Goal: Task Accomplishment & Management: Manage account settings

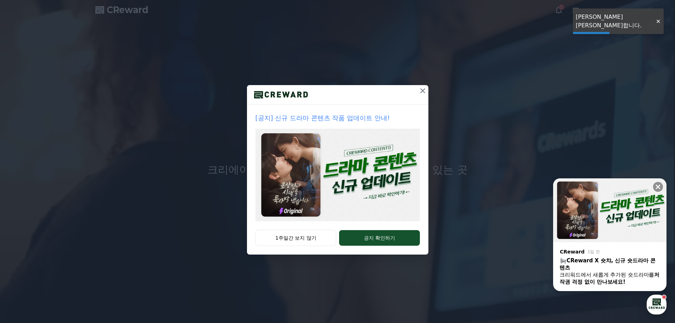
click at [426, 93] on icon at bounding box center [422, 90] width 8 height 8
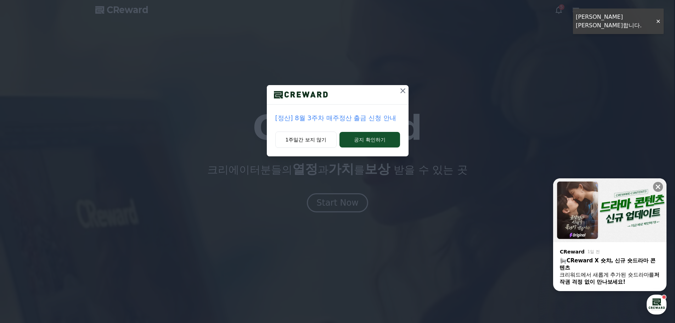
click at [402, 90] on icon at bounding box center [402, 90] width 5 height 5
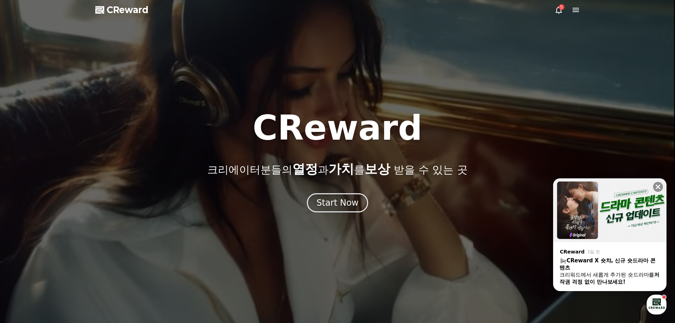
click at [570, 11] on div "5" at bounding box center [566, 10] width 25 height 8
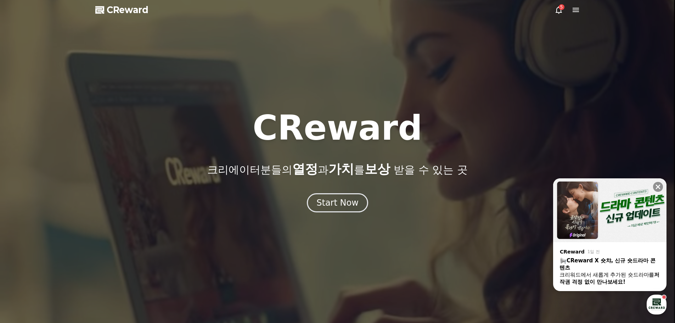
click at [574, 11] on icon at bounding box center [575, 10] width 8 height 8
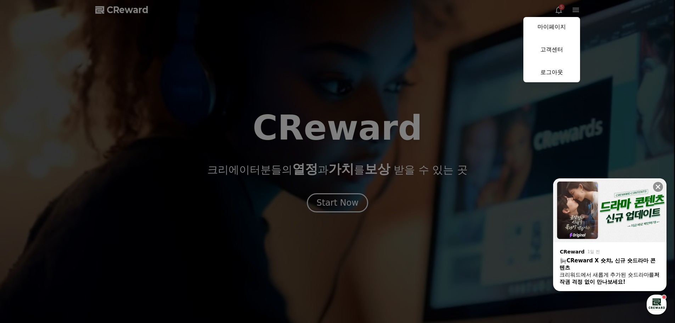
click at [570, 21] on link "마이페이지" at bounding box center [551, 27] width 57 height 20
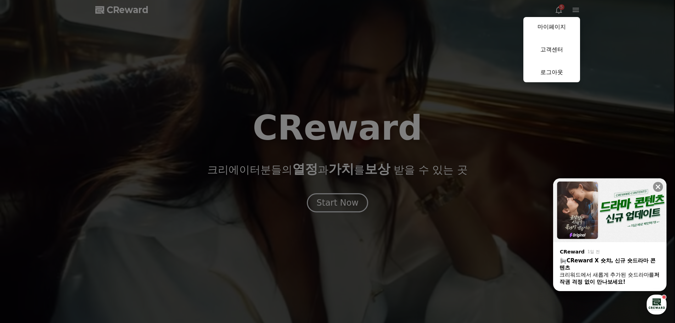
select select "**********"
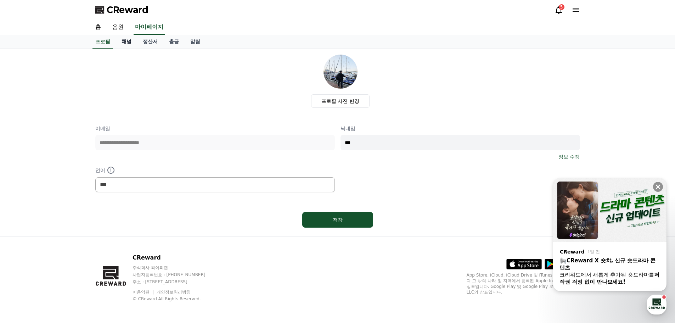
click at [132, 40] on link "채널" at bounding box center [126, 41] width 21 height 13
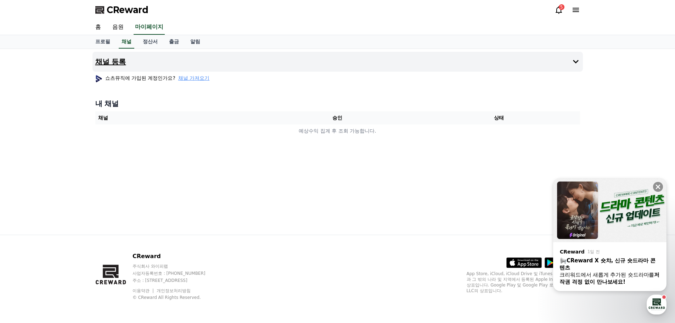
click at [100, 59] on h4 "채널 등록" at bounding box center [110, 62] width 31 height 8
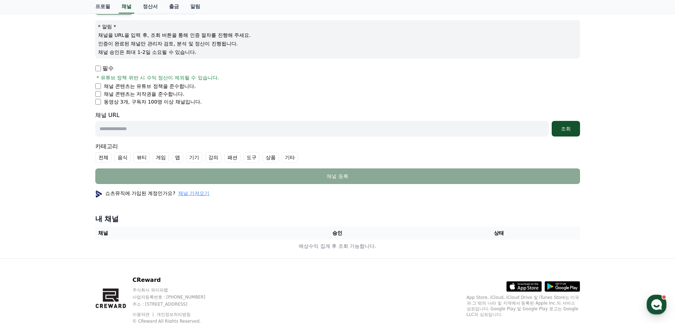
scroll to position [66, 0]
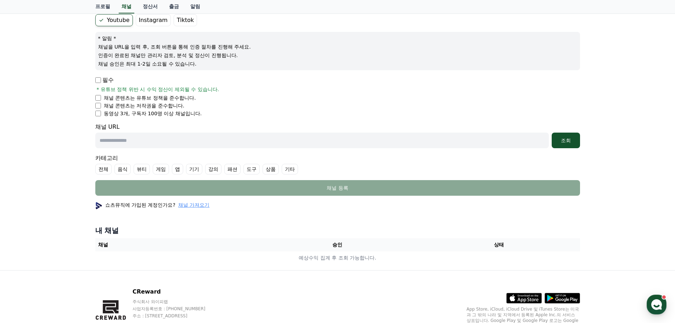
click at [195, 205] on span "채널 가져오기" at bounding box center [193, 204] width 31 height 7
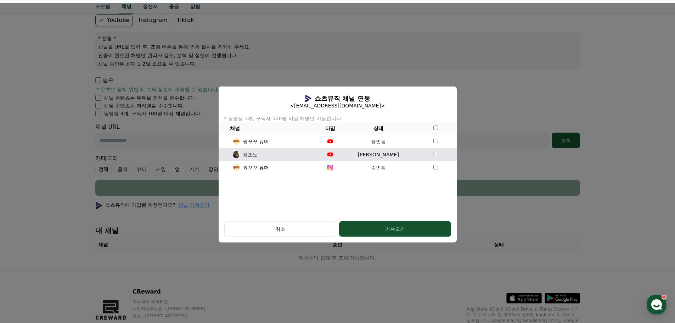
click at [436, 154] on td "modal" at bounding box center [435, 154] width 42 height 13
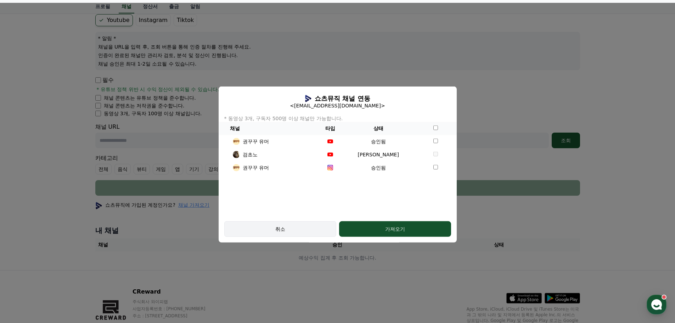
click at [300, 225] on div "취소" at bounding box center [279, 228] width 91 height 7
